Goal: Communication & Community: Answer question/provide support

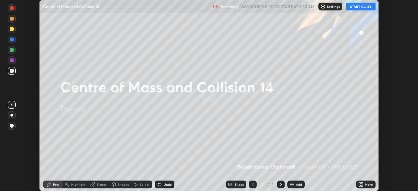
scroll to position [191, 418]
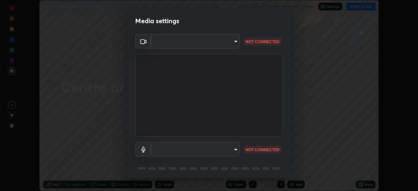
type input "51d019597c161c0694d5583d1f2c643560fde39fe8f4b4da8ea140d4d4830f4c"
type input "default"
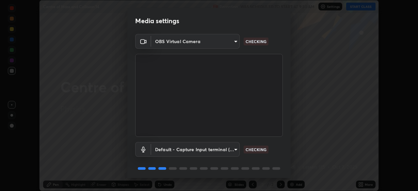
scroll to position [23, 0]
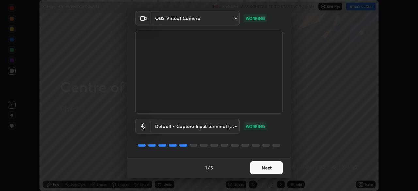
click at [273, 170] on button "Next" at bounding box center [266, 167] width 33 height 13
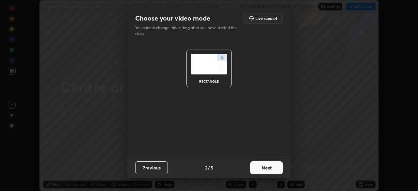
scroll to position [0, 0]
click at [271, 168] on button "Next" at bounding box center [266, 167] width 33 height 13
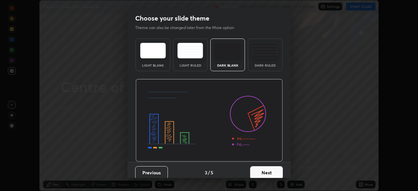
click at [271, 168] on button "Next" at bounding box center [266, 172] width 33 height 13
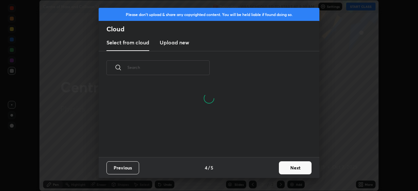
click at [288, 167] on button "Next" at bounding box center [295, 167] width 33 height 13
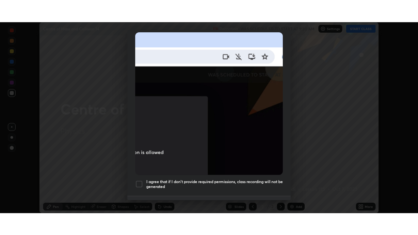
scroll to position [156, 0]
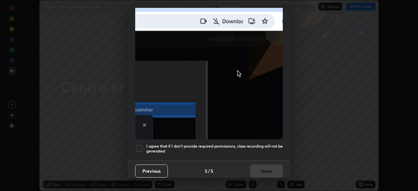
click at [140, 145] on div at bounding box center [139, 149] width 8 height 8
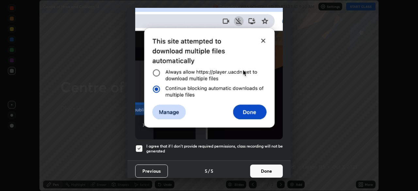
click at [257, 166] on button "Done" at bounding box center [266, 171] width 33 height 13
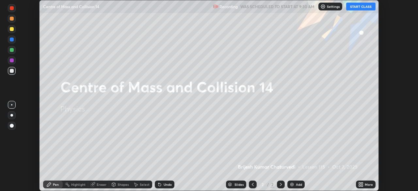
click at [366, 9] on button "START CLASS" at bounding box center [360, 7] width 29 height 8
click at [362, 184] on icon at bounding box center [362, 184] width 2 height 2
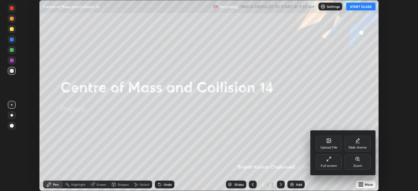
click at [335, 165] on div "Full screen" at bounding box center [329, 165] width 16 height 3
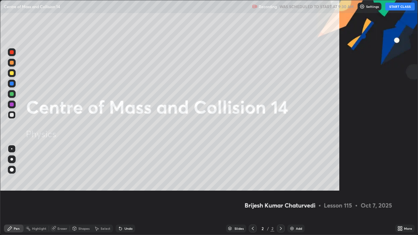
scroll to position [235, 418]
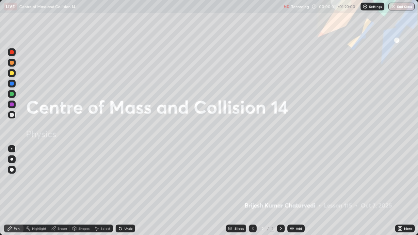
click at [296, 191] on div "Add" at bounding box center [299, 228] width 6 height 3
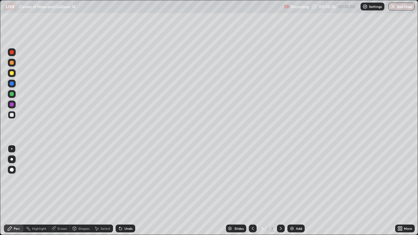
click at [12, 73] on div at bounding box center [12, 73] width 4 height 4
click at [127, 191] on div "Undo" at bounding box center [128, 228] width 8 height 3
click at [62, 191] on div "Eraser" at bounding box center [62, 228] width 10 height 3
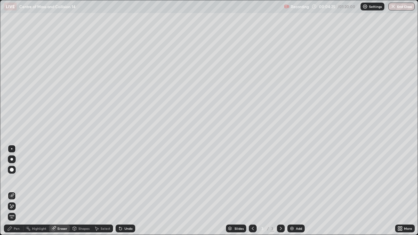
click at [15, 191] on div "Pen" at bounding box center [14, 229] width 20 height 8
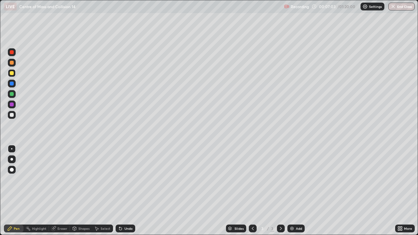
click at [291, 191] on img at bounding box center [291, 228] width 5 height 5
click at [127, 191] on div "Undo" at bounding box center [126, 229] width 20 height 8
click at [128, 191] on div "Undo" at bounding box center [128, 228] width 8 height 3
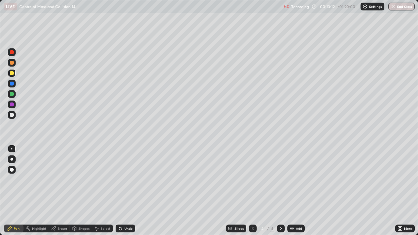
click at [128, 191] on div "Undo" at bounding box center [128, 228] width 8 height 3
click at [127, 191] on div "Undo" at bounding box center [128, 228] width 8 height 3
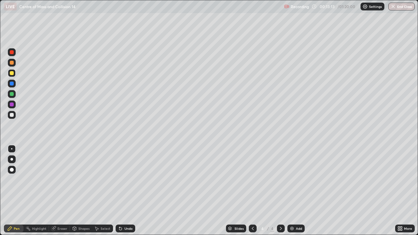
click at [127, 191] on div "Undo" at bounding box center [128, 228] width 8 height 3
click at [129, 191] on div "Undo" at bounding box center [128, 228] width 8 height 3
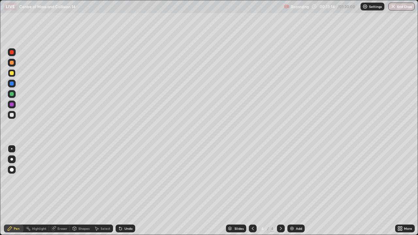
click at [129, 191] on div "Undo" at bounding box center [128, 228] width 8 height 3
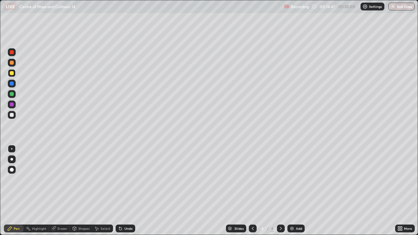
click at [12, 115] on div at bounding box center [12, 115] width 4 height 4
click at [126, 191] on div "Undo" at bounding box center [128, 228] width 8 height 3
click at [57, 191] on div "Eraser" at bounding box center [62, 228] width 10 height 3
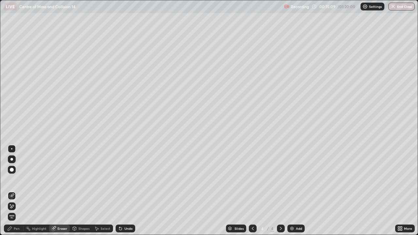
click at [15, 191] on div "Pen" at bounding box center [17, 228] width 6 height 3
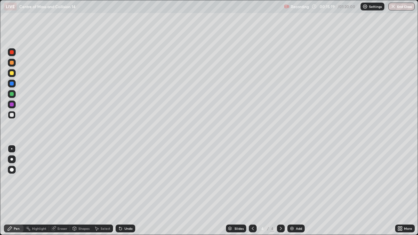
click at [61, 191] on div "Eraser" at bounding box center [62, 228] width 10 height 3
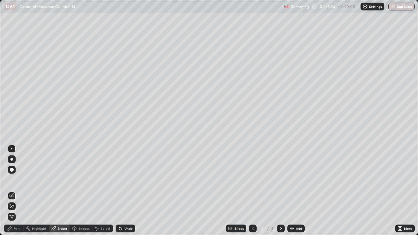
click at [15, 191] on div "Pen" at bounding box center [17, 228] width 6 height 3
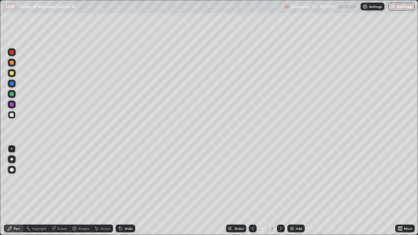
click at [12, 64] on div at bounding box center [12, 63] width 4 height 4
click at [125, 191] on div "Undo" at bounding box center [128, 228] width 8 height 3
click at [126, 191] on div "Undo" at bounding box center [126, 229] width 20 height 8
click at [127, 191] on div "Undo" at bounding box center [128, 228] width 8 height 3
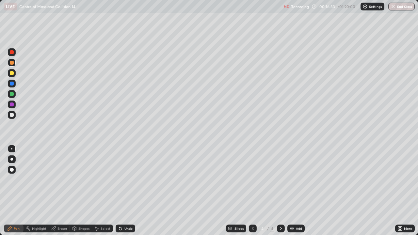
click at [127, 191] on div "Undo" at bounding box center [128, 228] width 8 height 3
click at [127, 191] on div "Undo" at bounding box center [126, 229] width 20 height 8
click at [60, 191] on div "Eraser" at bounding box center [62, 228] width 10 height 3
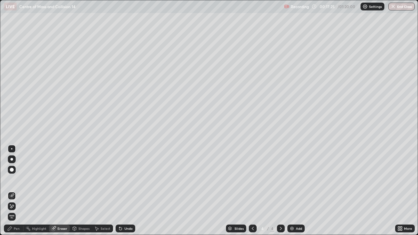
click at [17, 191] on div "Pen" at bounding box center [17, 228] width 6 height 3
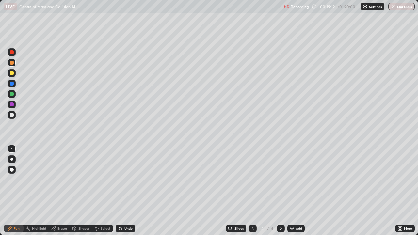
click at [11, 74] on div at bounding box center [12, 73] width 4 height 4
click at [12, 54] on div at bounding box center [12, 52] width 4 height 4
click at [123, 191] on div "Undo" at bounding box center [126, 229] width 20 height 8
click at [129, 191] on div "Undo" at bounding box center [128, 228] width 8 height 3
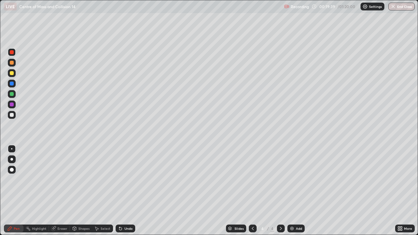
click at [126, 191] on div "Undo" at bounding box center [128, 228] width 8 height 3
click at [128, 191] on div "Undo" at bounding box center [128, 228] width 8 height 3
click at [127, 191] on div "Undo" at bounding box center [126, 229] width 20 height 8
click at [126, 191] on div "Undo" at bounding box center [126, 229] width 20 height 8
click at [10, 63] on div at bounding box center [12, 63] width 4 height 4
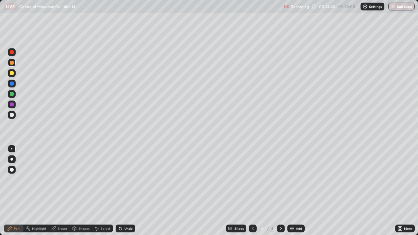
click at [283, 191] on div at bounding box center [281, 229] width 8 height 8
click at [299, 191] on div "Add" at bounding box center [299, 228] width 6 height 3
click at [13, 74] on div at bounding box center [12, 73] width 4 height 4
click at [12, 64] on div at bounding box center [12, 63] width 4 height 4
click at [12, 53] on div at bounding box center [12, 52] width 4 height 4
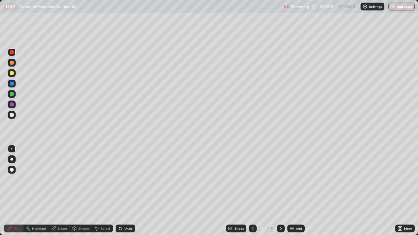
click at [125, 191] on div "Undo" at bounding box center [128, 228] width 8 height 3
click at [126, 191] on div "Undo" at bounding box center [128, 228] width 8 height 3
click at [15, 74] on div at bounding box center [12, 73] width 8 height 8
click at [13, 64] on div at bounding box center [12, 63] width 4 height 4
click at [10, 51] on div at bounding box center [12, 52] width 4 height 4
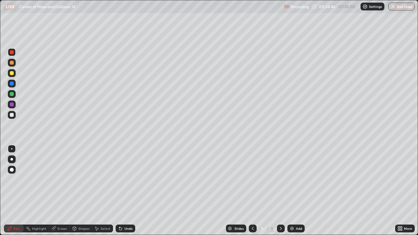
click at [12, 53] on div at bounding box center [12, 52] width 4 height 4
click at [12, 63] on div at bounding box center [12, 63] width 4 height 4
click at [12, 52] on div at bounding box center [12, 52] width 4 height 4
click at [123, 191] on div "Undo" at bounding box center [126, 229] width 20 height 8
click at [122, 191] on div "Undo" at bounding box center [126, 229] width 20 height 8
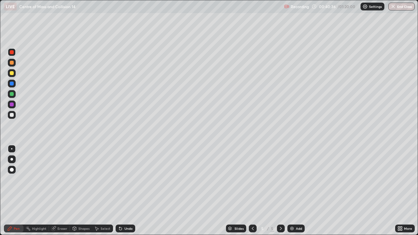
click at [295, 191] on div "Add" at bounding box center [295, 229] width 17 height 8
click at [12, 63] on div at bounding box center [12, 63] width 4 height 4
click at [13, 74] on div at bounding box center [12, 73] width 4 height 4
click at [124, 191] on div "Undo" at bounding box center [126, 229] width 20 height 8
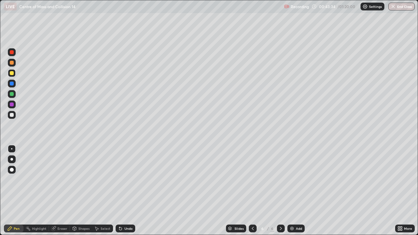
click at [124, 191] on div "Undo" at bounding box center [126, 229] width 20 height 8
click at [123, 191] on div "Undo" at bounding box center [126, 229] width 20 height 8
click at [120, 191] on icon at bounding box center [120, 229] width 3 height 3
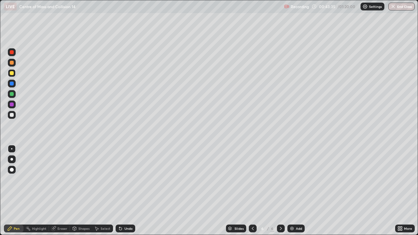
click at [120, 191] on icon at bounding box center [120, 229] width 3 height 3
click at [121, 191] on icon at bounding box center [120, 229] width 3 height 3
click at [126, 191] on div "Undo" at bounding box center [128, 228] width 8 height 3
click at [61, 191] on div "Eraser" at bounding box center [62, 228] width 10 height 3
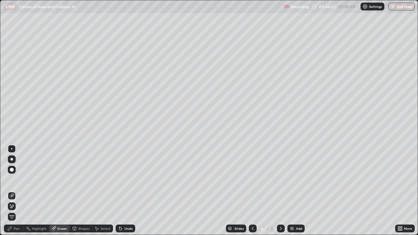
click at [16, 191] on div "Pen" at bounding box center [14, 229] width 20 height 8
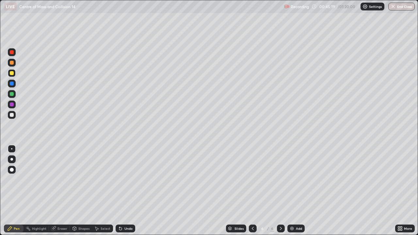
click at [123, 191] on div "Undo" at bounding box center [126, 229] width 20 height 8
click at [122, 191] on icon at bounding box center [120, 228] width 5 height 5
click at [12, 63] on div at bounding box center [12, 63] width 4 height 4
click at [12, 52] on div at bounding box center [12, 52] width 4 height 4
click at [128, 191] on div "Undo" at bounding box center [128, 228] width 8 height 3
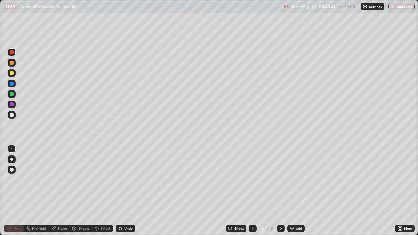
click at [128, 191] on div "Undo" at bounding box center [128, 228] width 8 height 3
click at [127, 191] on div "Undo" at bounding box center [128, 228] width 8 height 3
click at [125, 191] on div "Undo" at bounding box center [128, 228] width 8 height 3
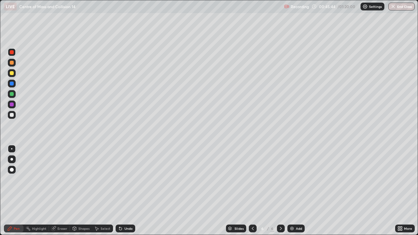
click at [120, 191] on icon at bounding box center [120, 229] width 3 height 3
click at [10, 63] on div at bounding box center [12, 63] width 4 height 4
click at [11, 73] on div at bounding box center [12, 73] width 4 height 4
click at [11, 93] on div at bounding box center [12, 94] width 4 height 4
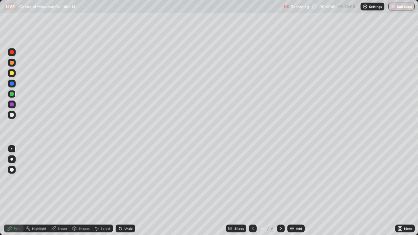
click at [122, 191] on icon at bounding box center [120, 228] width 5 height 5
click at [123, 191] on div "Undo" at bounding box center [126, 229] width 20 height 8
click at [12, 116] on div at bounding box center [12, 115] width 4 height 4
click at [124, 191] on div "Undo" at bounding box center [128, 228] width 8 height 3
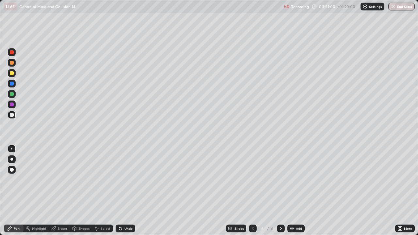
click at [124, 191] on div "Undo" at bounding box center [128, 228] width 8 height 3
click at [126, 191] on div "Undo" at bounding box center [126, 229] width 20 height 8
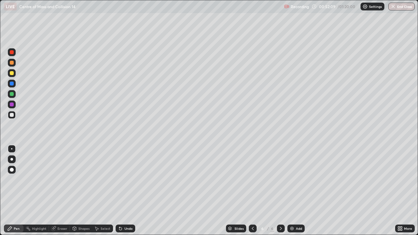
click at [128, 191] on div "Undo" at bounding box center [128, 228] width 8 height 3
click at [133, 191] on div "Undo" at bounding box center [126, 229] width 20 height 8
click at [63, 191] on div "Eraser" at bounding box center [62, 228] width 10 height 3
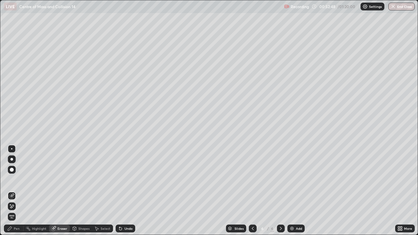
click at [16, 191] on div "Pen" at bounding box center [17, 228] width 6 height 3
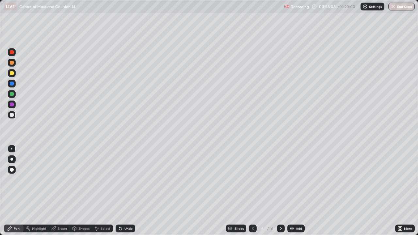
click at [298, 191] on div "Add" at bounding box center [299, 228] width 6 height 3
click at [12, 64] on div at bounding box center [12, 63] width 4 height 4
click at [11, 74] on div at bounding box center [12, 73] width 4 height 4
click at [126, 191] on div "Undo" at bounding box center [128, 228] width 8 height 3
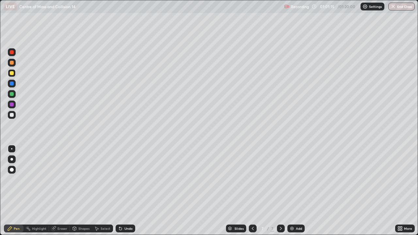
click at [12, 114] on div at bounding box center [12, 115] width 4 height 4
click at [11, 94] on div at bounding box center [12, 94] width 4 height 4
click at [121, 191] on icon at bounding box center [120, 229] width 3 height 3
click at [124, 191] on div "Undo" at bounding box center [128, 228] width 8 height 3
click at [12, 105] on div at bounding box center [12, 105] width 4 height 4
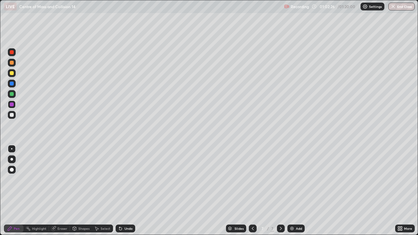
click at [62, 191] on div "Eraser" at bounding box center [62, 228] width 10 height 3
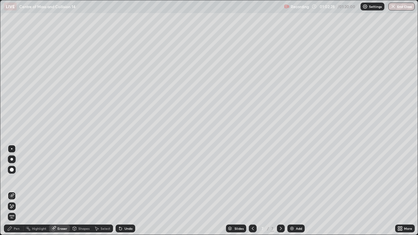
click at [22, 191] on div "Pen" at bounding box center [14, 229] width 20 height 8
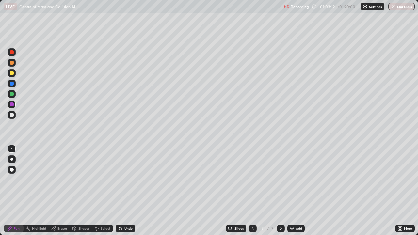
click at [11, 115] on div at bounding box center [12, 115] width 4 height 4
click at [297, 191] on div "Add" at bounding box center [299, 228] width 6 height 3
click at [12, 76] on div at bounding box center [12, 73] width 8 height 8
click at [12, 63] on div at bounding box center [12, 63] width 4 height 4
click at [253, 191] on icon at bounding box center [253, 228] width 2 height 3
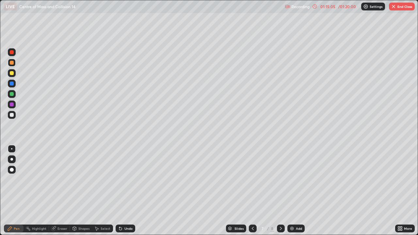
click at [272, 191] on div "8" at bounding box center [272, 229] width 4 height 6
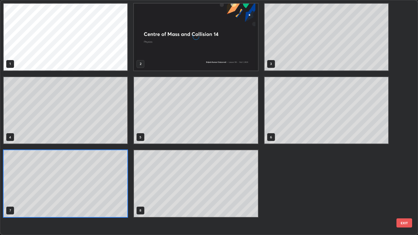
click at [251, 191] on div "1 2 3 4 5 6 7 8" at bounding box center [203, 117] width 406 height 235
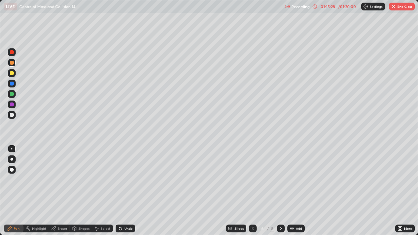
click at [253, 191] on icon at bounding box center [252, 228] width 5 height 5
click at [277, 191] on div at bounding box center [281, 229] width 8 height 8
click at [281, 191] on icon at bounding box center [280, 228] width 5 height 5
click at [280, 191] on icon at bounding box center [280, 228] width 5 height 5
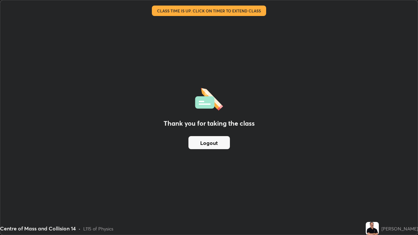
click at [212, 148] on button "Logout" at bounding box center [208, 142] width 41 height 13
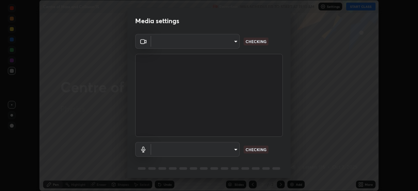
scroll to position [23, 0]
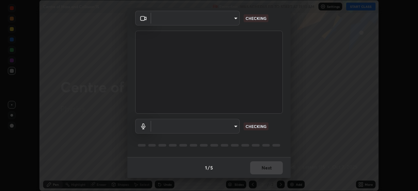
type input "51d019597c161c0694d5583d1f2c643560fde39fe8f4b4da8ea140d4d4830f4c"
click at [233, 128] on body "Erase all Centre of Mass and Collision 15 Recording WAS SCHEDULED TO START AT 1…" at bounding box center [209, 95] width 418 height 191
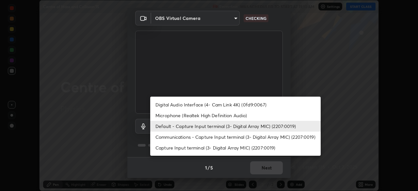
click at [236, 115] on li "Microphone (Realtek High Definition Audio)" at bounding box center [235, 115] width 171 height 11
type input "c6780f4c857a8b81e5497564d4ed67de36d612a8279d52ba4dbf449da7be3efb"
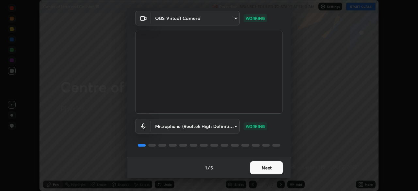
click at [265, 169] on button "Next" at bounding box center [266, 167] width 33 height 13
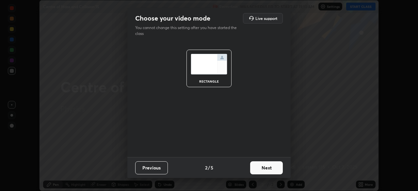
scroll to position [0, 0]
click at [265, 169] on button "Next" at bounding box center [266, 167] width 33 height 13
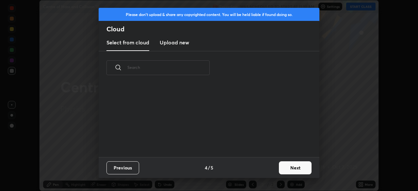
click at [266, 173] on div "Previous 4 / 5 Next" at bounding box center [209, 167] width 221 height 21
click at [287, 165] on button "Next" at bounding box center [295, 167] width 33 height 13
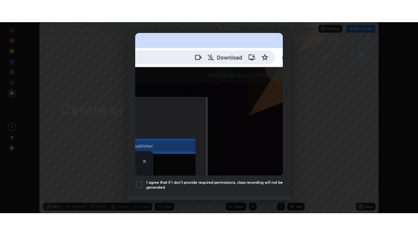
scroll to position [156, 0]
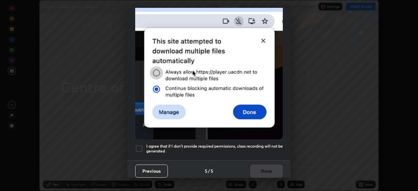
click at [141, 145] on div at bounding box center [139, 149] width 8 height 8
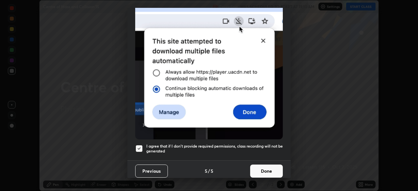
click at [265, 170] on button "Done" at bounding box center [266, 171] width 33 height 13
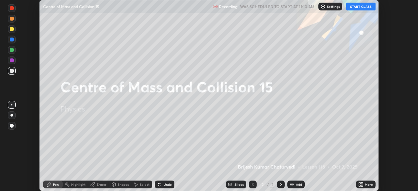
click at [364, 7] on button "START CLASS" at bounding box center [360, 7] width 29 height 8
click at [360, 185] on icon at bounding box center [360, 186] width 2 height 2
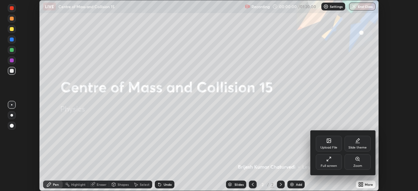
click at [328, 161] on icon at bounding box center [328, 158] width 5 height 5
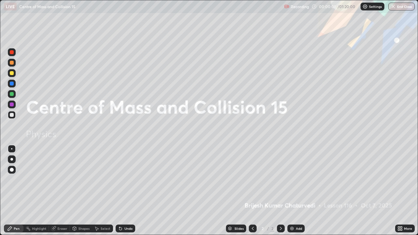
scroll to position [235, 418]
click at [297, 191] on div "Add" at bounding box center [299, 228] width 6 height 3
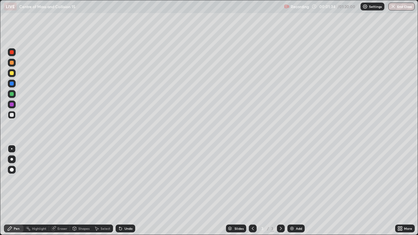
click at [296, 191] on div "Add" at bounding box center [299, 228] width 6 height 3
click at [256, 191] on div at bounding box center [253, 229] width 8 height 8
click at [252, 191] on icon at bounding box center [252, 228] width 5 height 5
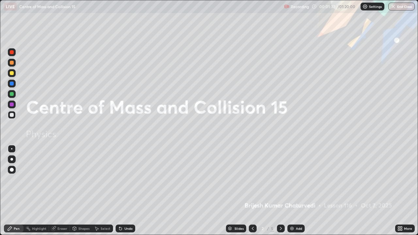
click at [280, 191] on icon at bounding box center [280, 228] width 5 height 5
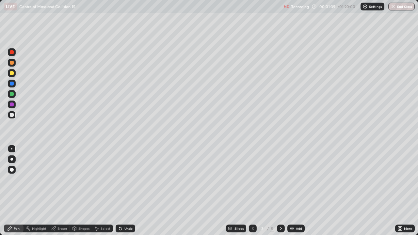
click at [12, 63] on div at bounding box center [12, 63] width 4 height 4
click at [11, 116] on div at bounding box center [12, 115] width 4 height 4
click at [130, 191] on div "Undo" at bounding box center [128, 228] width 8 height 3
click at [9, 103] on div at bounding box center [12, 105] width 8 height 8
click at [12, 94] on div at bounding box center [12, 94] width 4 height 4
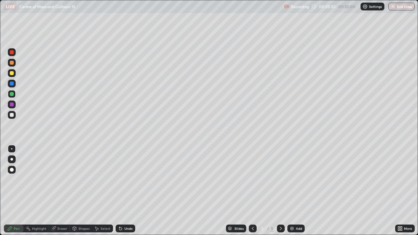
click at [11, 73] on div at bounding box center [12, 73] width 4 height 4
click at [12, 114] on div at bounding box center [12, 115] width 4 height 4
click at [122, 191] on div "Undo" at bounding box center [126, 229] width 20 height 8
click at [123, 191] on div "Undo" at bounding box center [124, 228] width 22 height 13
click at [125, 191] on div "Undo" at bounding box center [124, 228] width 22 height 13
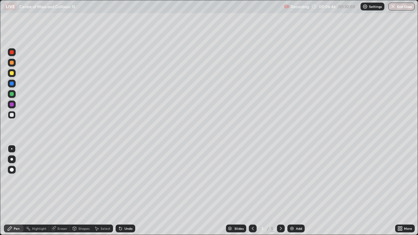
click at [127, 191] on div "Undo" at bounding box center [124, 228] width 22 height 13
click at [127, 191] on div "Undo" at bounding box center [128, 228] width 8 height 3
click at [299, 191] on div "Add" at bounding box center [299, 228] width 6 height 3
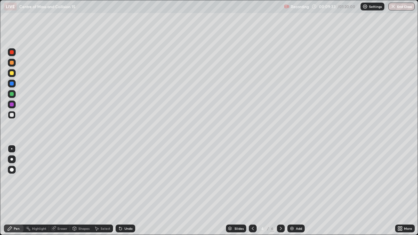
click at [252, 191] on icon at bounding box center [252, 228] width 5 height 5
click at [296, 191] on div "Add" at bounding box center [299, 228] width 6 height 3
click at [124, 191] on div "Undo" at bounding box center [128, 228] width 8 height 3
click at [13, 74] on div at bounding box center [12, 73] width 4 height 4
click at [280, 191] on icon at bounding box center [280, 228] width 5 height 5
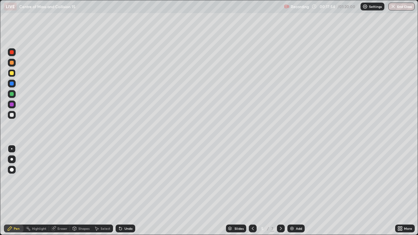
click at [12, 63] on div at bounding box center [12, 63] width 4 height 4
click at [12, 85] on div at bounding box center [12, 84] width 4 height 4
click at [119, 191] on icon at bounding box center [119, 227] width 1 height 1
click at [123, 191] on div "Undo" at bounding box center [126, 229] width 20 height 8
click at [11, 77] on div at bounding box center [12, 73] width 8 height 8
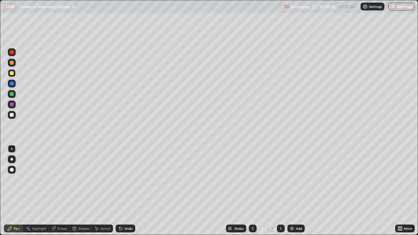
click at [13, 62] on div at bounding box center [12, 63] width 4 height 4
click at [252, 191] on icon at bounding box center [252, 228] width 5 height 5
click at [280, 191] on icon at bounding box center [280, 228] width 5 height 5
click at [129, 191] on div "Undo" at bounding box center [128, 228] width 8 height 3
click at [298, 191] on div "Add" at bounding box center [299, 228] width 6 height 3
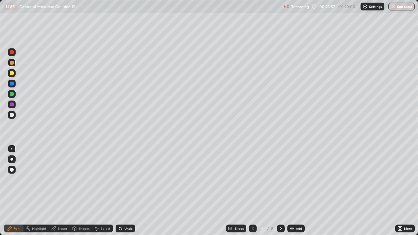
click at [124, 191] on div "Undo" at bounding box center [128, 228] width 8 height 3
click at [123, 191] on div "Undo" at bounding box center [126, 229] width 20 height 8
click at [125, 191] on div "Undo" at bounding box center [128, 228] width 8 height 3
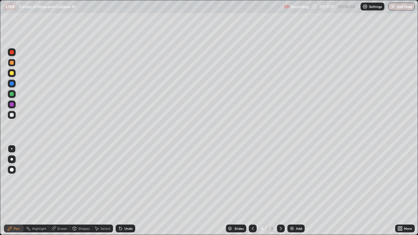
click at [125, 191] on div "Undo" at bounding box center [128, 228] width 8 height 3
click at [125, 191] on div "Undo" at bounding box center [126, 229] width 20 height 8
click at [124, 191] on div "Undo" at bounding box center [128, 228] width 8 height 3
click at [280, 191] on icon at bounding box center [280, 228] width 5 height 5
click at [12, 83] on div at bounding box center [12, 84] width 4 height 4
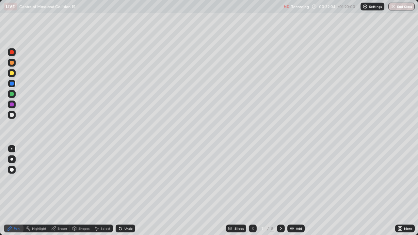
click at [12, 94] on div at bounding box center [12, 94] width 4 height 4
click at [125, 191] on div "Undo" at bounding box center [128, 228] width 8 height 3
click at [124, 191] on div "Undo" at bounding box center [126, 229] width 20 height 8
click at [123, 191] on div "Undo" at bounding box center [126, 229] width 20 height 8
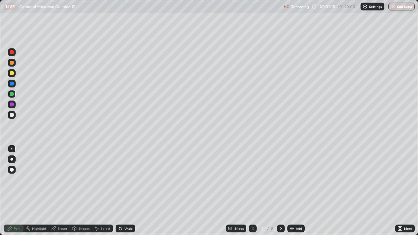
click at [123, 191] on div "Undo" at bounding box center [126, 229] width 20 height 8
click at [124, 191] on div "Undo" at bounding box center [126, 229] width 20 height 8
click at [126, 191] on div "Undo" at bounding box center [128, 228] width 8 height 3
click at [280, 191] on icon at bounding box center [280, 228] width 5 height 5
click at [253, 191] on icon at bounding box center [252, 228] width 5 height 5
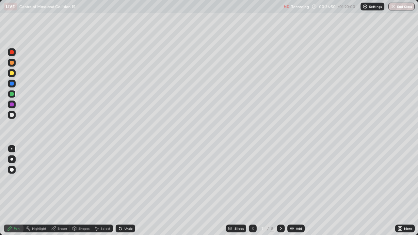
click at [279, 191] on icon at bounding box center [280, 228] width 5 height 5
click at [126, 191] on div "Undo" at bounding box center [128, 228] width 8 height 3
click at [252, 191] on icon at bounding box center [253, 228] width 2 height 3
click at [280, 191] on icon at bounding box center [280, 228] width 5 height 5
click at [12, 64] on div at bounding box center [12, 63] width 4 height 4
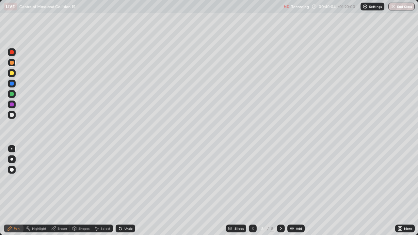
click at [129, 191] on div "Undo" at bounding box center [128, 228] width 8 height 3
click at [125, 191] on div "Undo" at bounding box center [128, 228] width 8 height 3
click at [127, 191] on div "Undo" at bounding box center [128, 228] width 8 height 3
click at [125, 191] on div "Undo" at bounding box center [128, 228] width 8 height 3
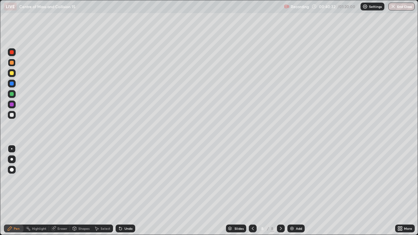
click at [124, 191] on div "Undo" at bounding box center [128, 228] width 8 height 3
click at [120, 191] on icon at bounding box center [120, 229] width 3 height 3
click at [280, 191] on icon at bounding box center [280, 228] width 5 height 5
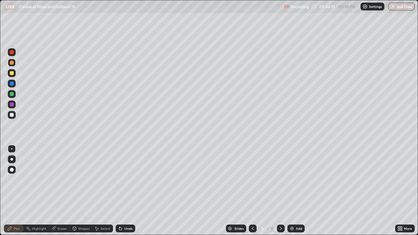
click at [295, 191] on div "Add" at bounding box center [295, 229] width 17 height 8
click at [252, 191] on icon at bounding box center [252, 228] width 5 height 5
click at [280, 191] on icon at bounding box center [280, 228] width 5 height 5
click at [295, 191] on div "Add" at bounding box center [295, 229] width 17 height 8
click at [252, 191] on icon at bounding box center [252, 228] width 5 height 5
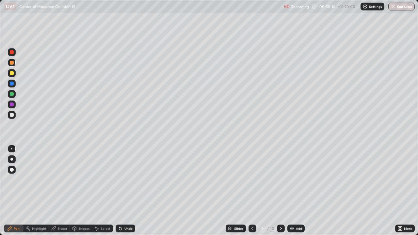
click at [280, 191] on icon at bounding box center [280, 228] width 5 height 5
click at [13, 74] on div at bounding box center [12, 73] width 4 height 4
click at [124, 191] on div "Undo" at bounding box center [128, 228] width 8 height 3
click at [125, 191] on div "Undo" at bounding box center [126, 229] width 20 height 8
click at [81, 191] on div "Shapes" at bounding box center [83, 228] width 11 height 3
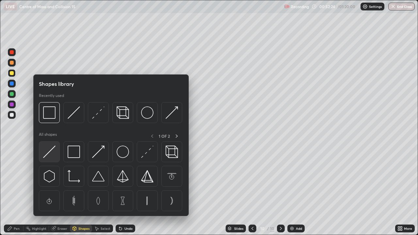
click at [55, 152] on img at bounding box center [49, 152] width 12 height 12
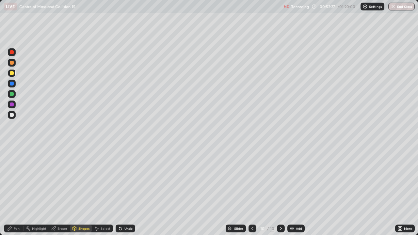
click at [11, 114] on div at bounding box center [12, 115] width 4 height 4
click at [292, 191] on img at bounding box center [291, 228] width 5 height 5
click at [125, 191] on div "Undo" at bounding box center [128, 228] width 8 height 3
click at [126, 191] on div "Undo" at bounding box center [128, 228] width 8 height 3
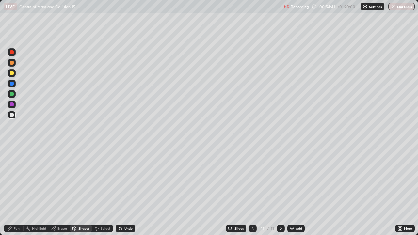
click at [18, 191] on div "Pen" at bounding box center [17, 228] width 6 height 3
click at [253, 191] on icon at bounding box center [252, 228] width 5 height 5
click at [280, 191] on icon at bounding box center [280, 228] width 5 height 5
click at [252, 191] on icon at bounding box center [252, 228] width 5 height 5
click at [283, 191] on icon at bounding box center [280, 228] width 5 height 5
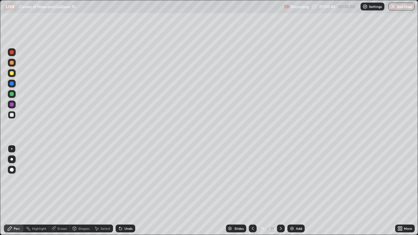
click at [294, 191] on div "Add" at bounding box center [295, 229] width 17 height 8
click at [292, 191] on img at bounding box center [291, 228] width 5 height 5
click at [12, 74] on div at bounding box center [12, 73] width 4 height 4
click at [62, 191] on div "Eraser" at bounding box center [62, 228] width 10 height 3
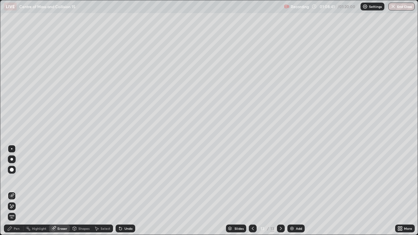
click at [17, 191] on div "Pen" at bounding box center [17, 228] width 6 height 3
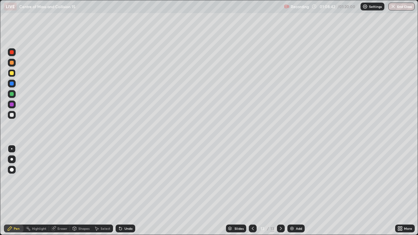
click at [13, 115] on div at bounding box center [12, 115] width 4 height 4
click at [299, 191] on div "Add" at bounding box center [299, 228] width 6 height 3
click at [12, 64] on div at bounding box center [12, 63] width 4 height 4
click at [13, 72] on div at bounding box center [12, 73] width 4 height 4
click at [126, 191] on div "Undo" at bounding box center [128, 228] width 8 height 3
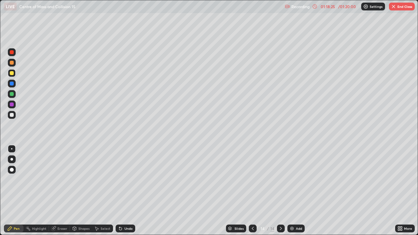
click at [252, 191] on icon at bounding box center [252, 228] width 5 height 5
click at [278, 191] on icon at bounding box center [280, 228] width 5 height 5
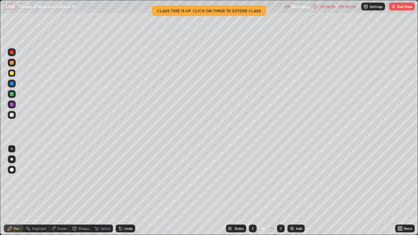
click at [400, 7] on button "End Class" at bounding box center [402, 7] width 26 height 8
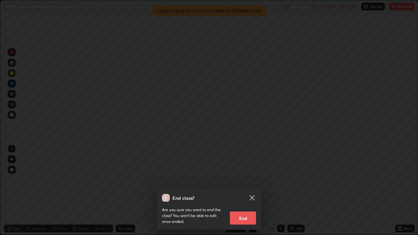
click at [243, 191] on button "End" at bounding box center [243, 218] width 26 height 13
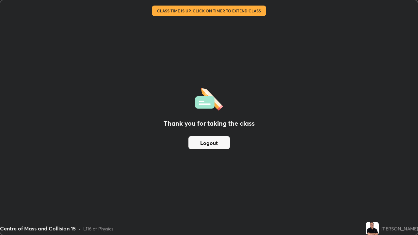
click at [217, 142] on button "Logout" at bounding box center [208, 142] width 41 height 13
click at [219, 143] on button "Logout" at bounding box center [208, 142] width 41 height 13
